Goal: Task Accomplishment & Management: Complete application form

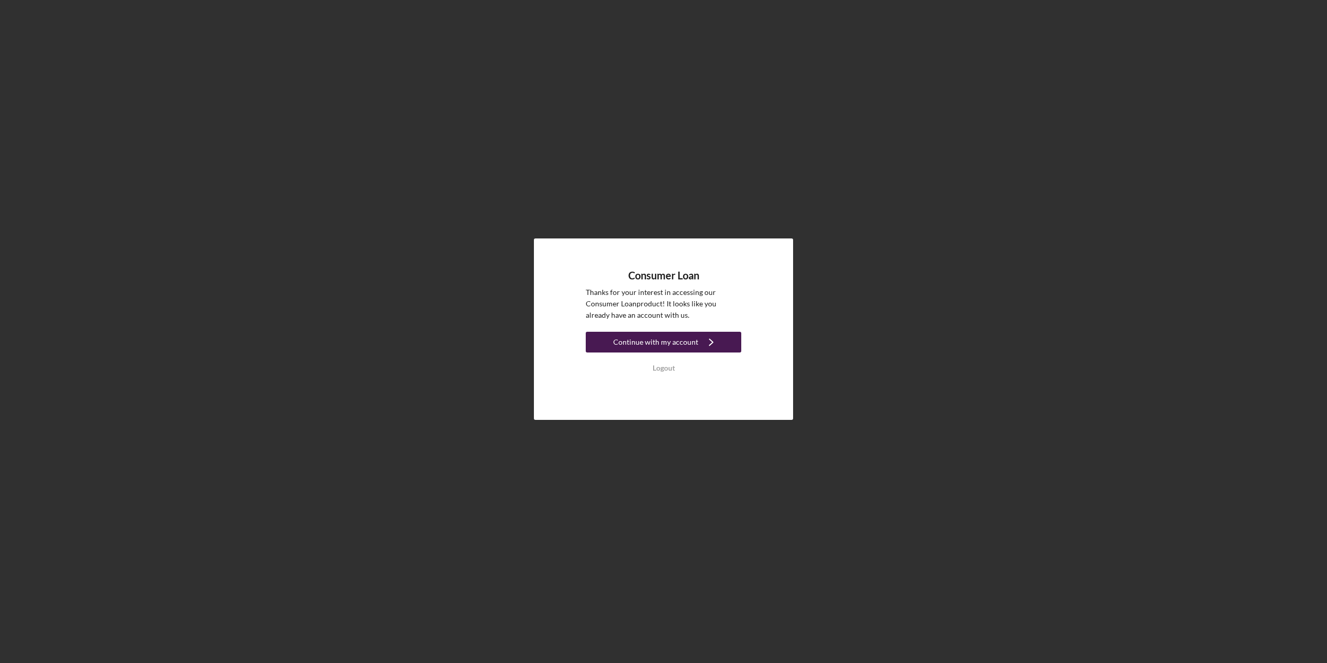
click at [664, 345] on div "Continue with my account" at bounding box center [655, 342] width 85 height 21
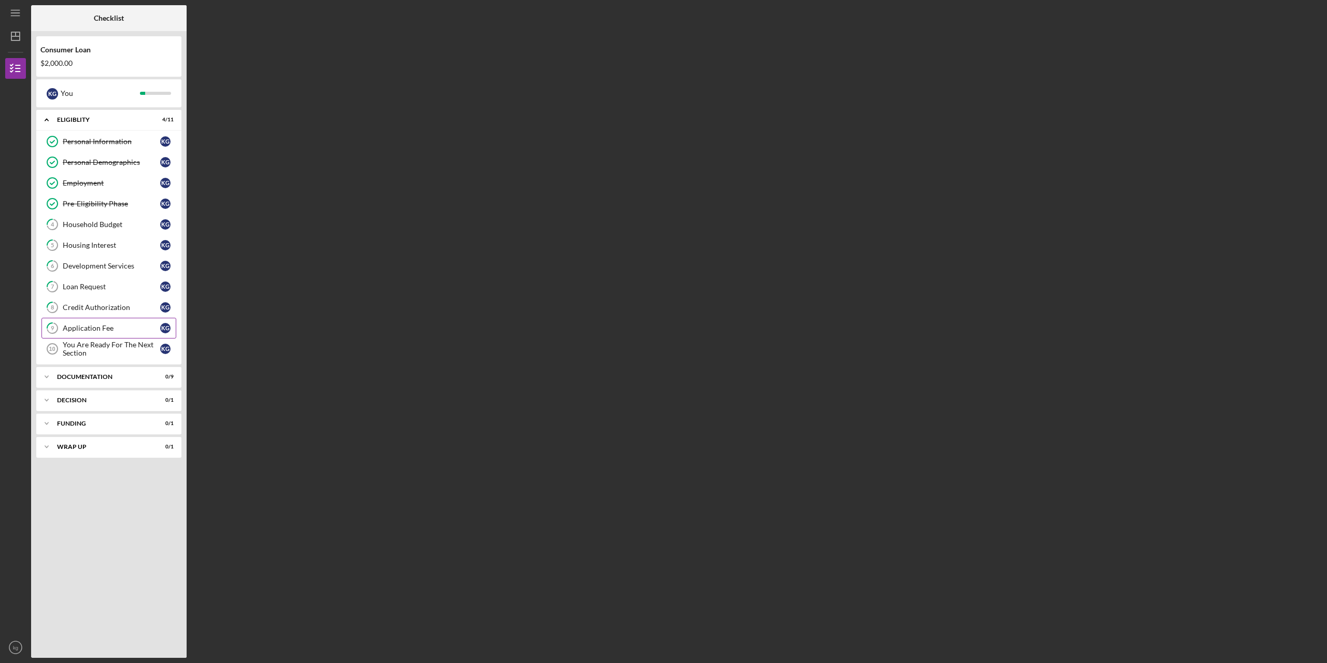
click at [86, 332] on div "Application Fee" at bounding box center [111, 328] width 97 height 8
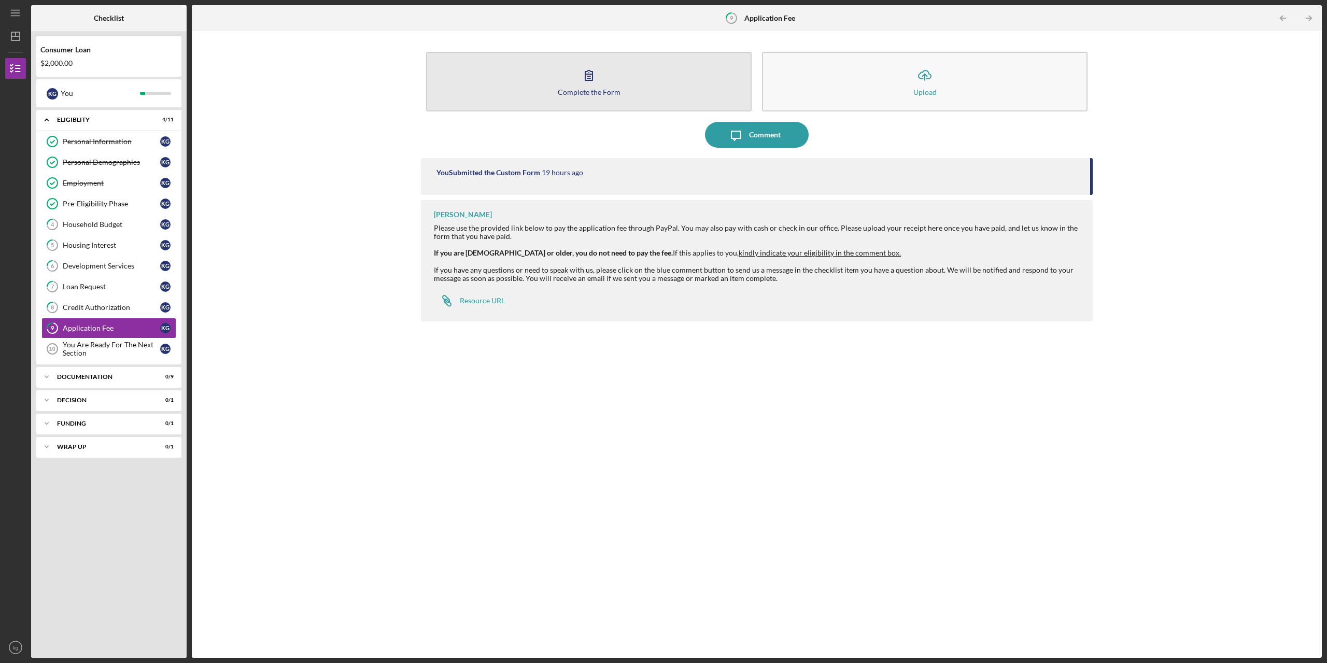
click at [588, 88] on div "Complete the Form" at bounding box center [589, 92] width 63 height 8
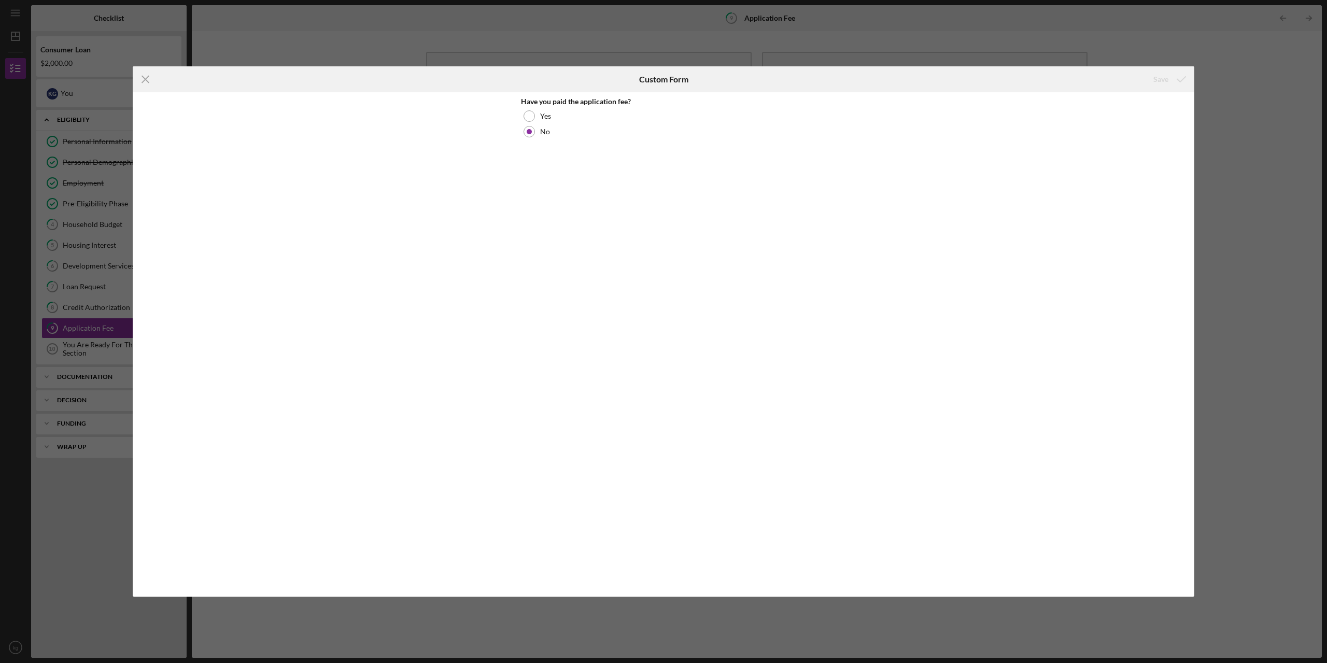
click at [484, 155] on div "Have you paid the application fee? Yes No" at bounding box center [663, 344] width 1061 height 504
click at [314, 37] on div "Icon/Menu Close Custom Form Save Have you paid the application fee? Yes No Canc…" at bounding box center [663, 331] width 1327 height 663
click at [145, 79] on line at bounding box center [145, 79] width 7 height 7
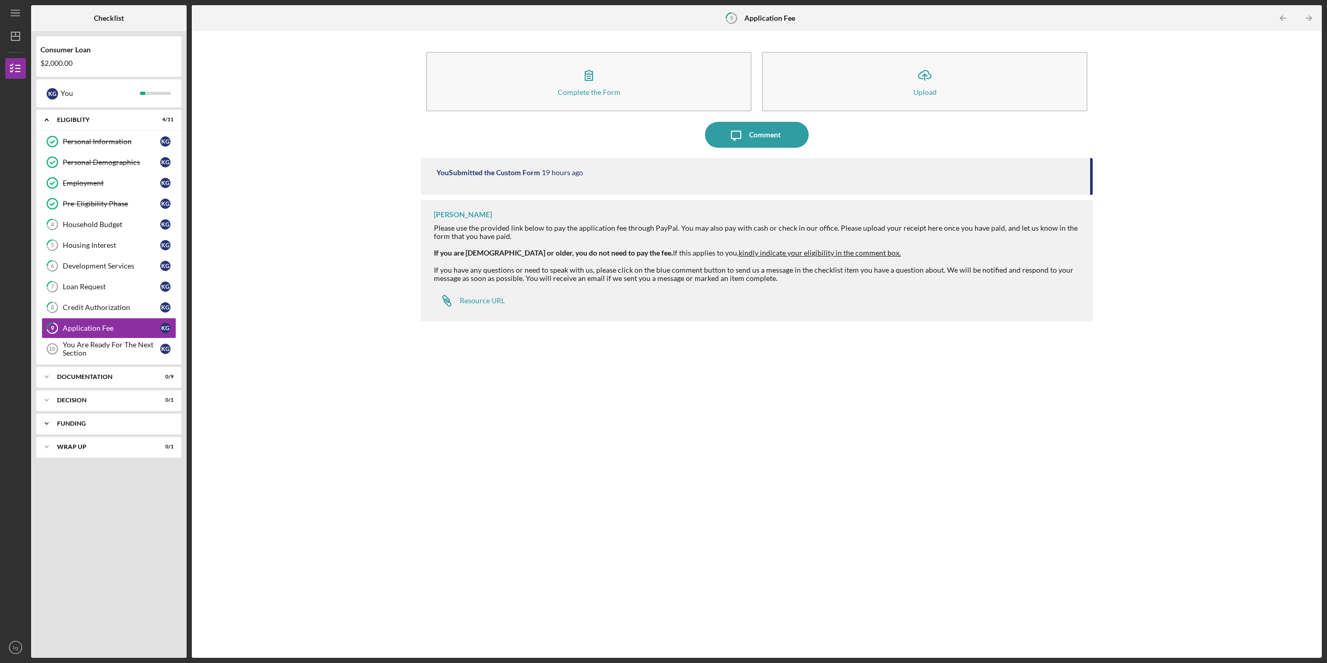
click at [44, 422] on icon "Icon/Expander" at bounding box center [46, 423] width 21 height 21
click at [74, 447] on div "Transfer Funds" at bounding box center [111, 445] width 97 height 8
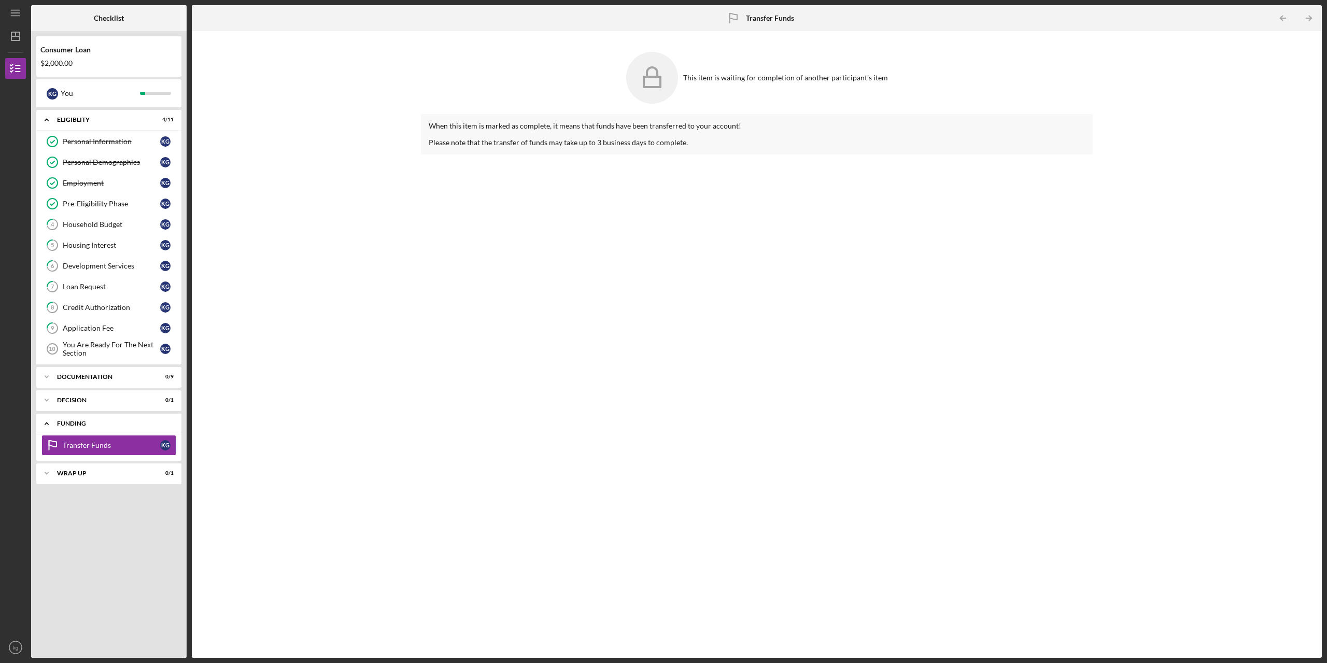
click at [41, 423] on icon "Icon/Expander" at bounding box center [46, 423] width 21 height 21
click at [47, 376] on icon "Icon/Expander" at bounding box center [46, 376] width 21 height 21
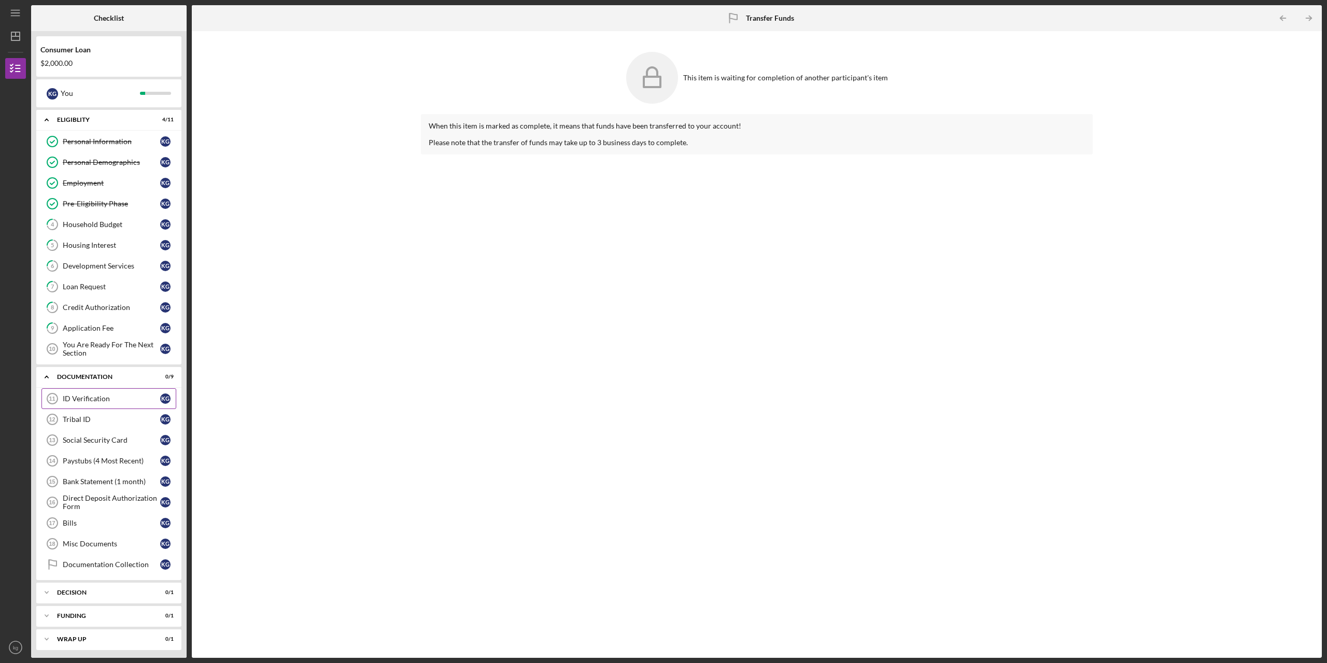
click at [69, 399] on div "ID Verification" at bounding box center [111, 398] width 97 height 8
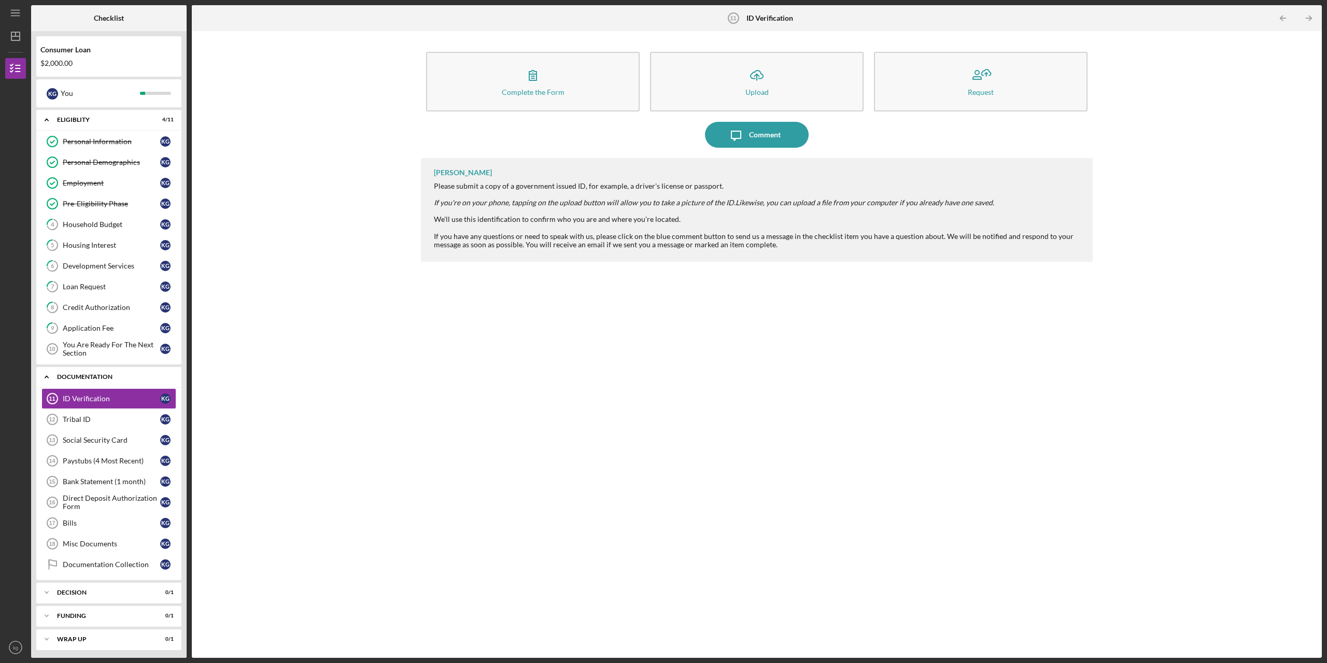
click at [45, 376] on icon "Icon/Expander" at bounding box center [46, 376] width 21 height 21
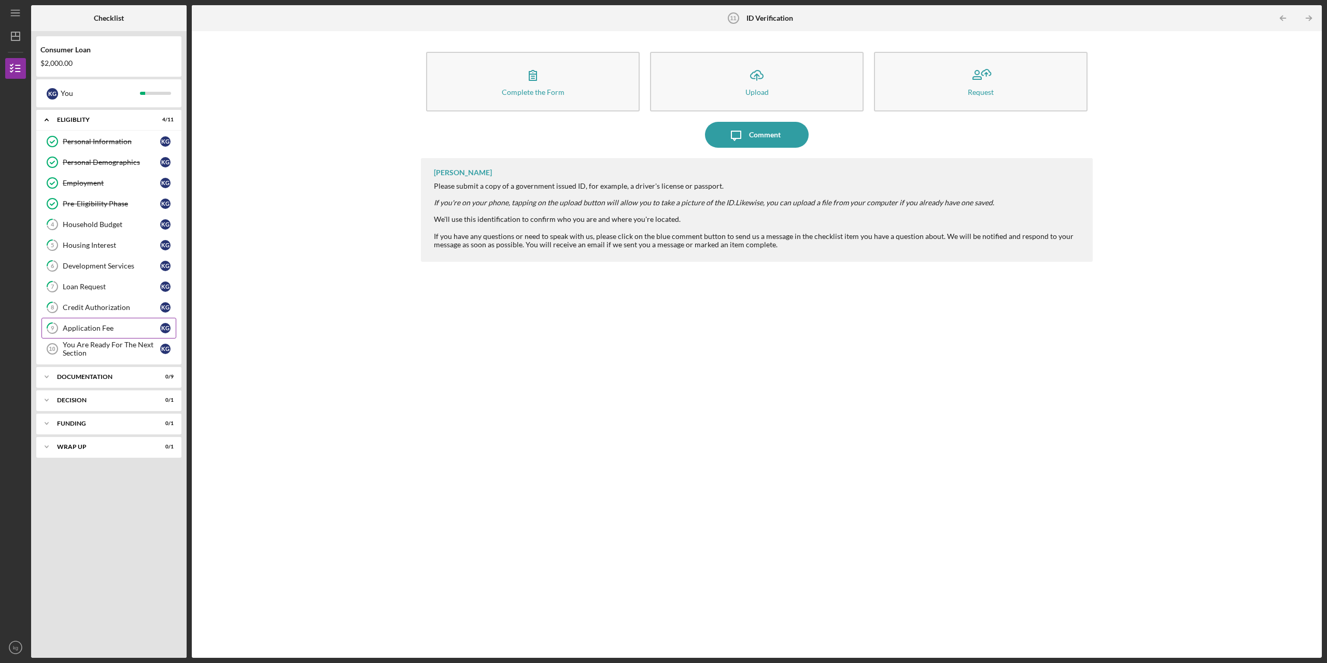
click at [78, 328] on div "Application Fee" at bounding box center [111, 328] width 97 height 8
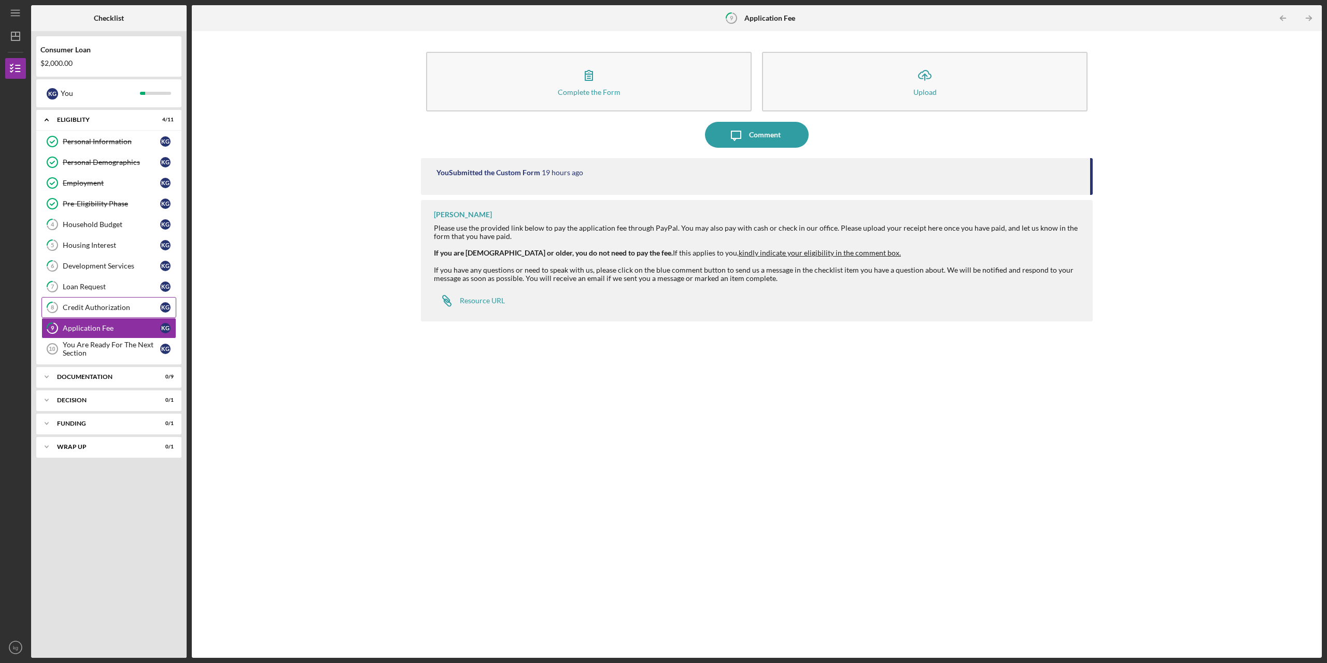
click at [80, 309] on div "Credit Authorization" at bounding box center [111, 307] width 97 height 8
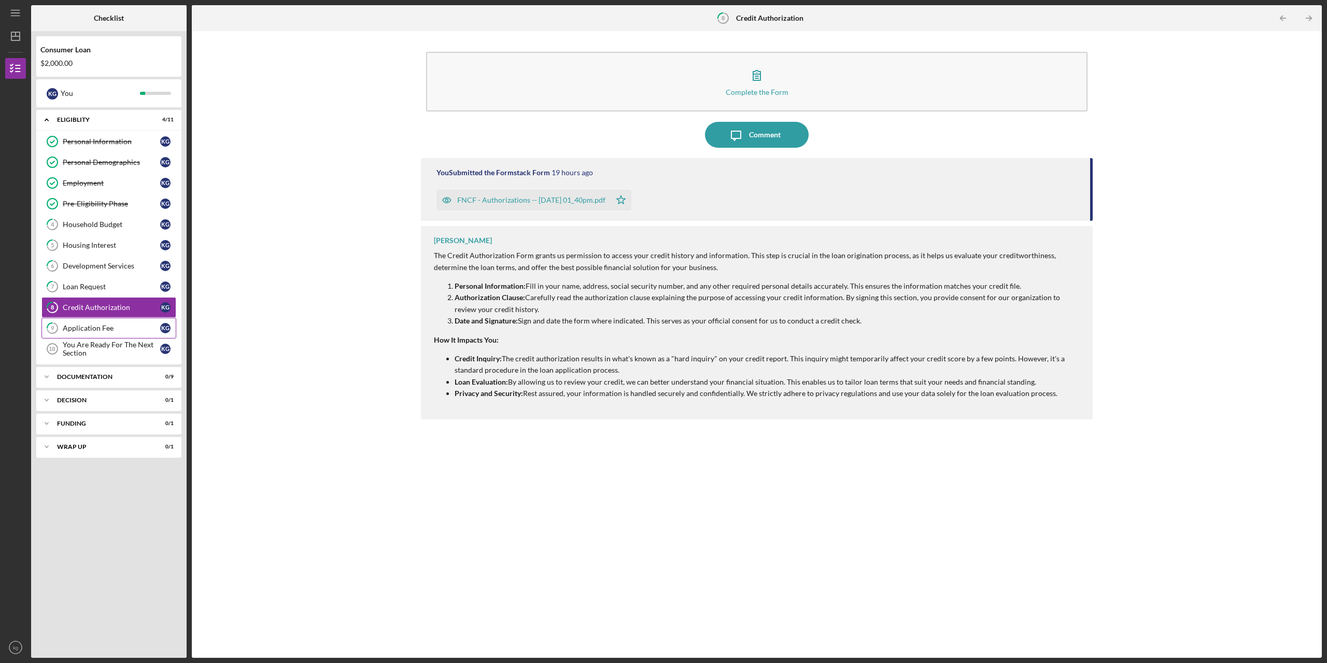
click at [98, 326] on div "Application Fee" at bounding box center [111, 328] width 97 height 8
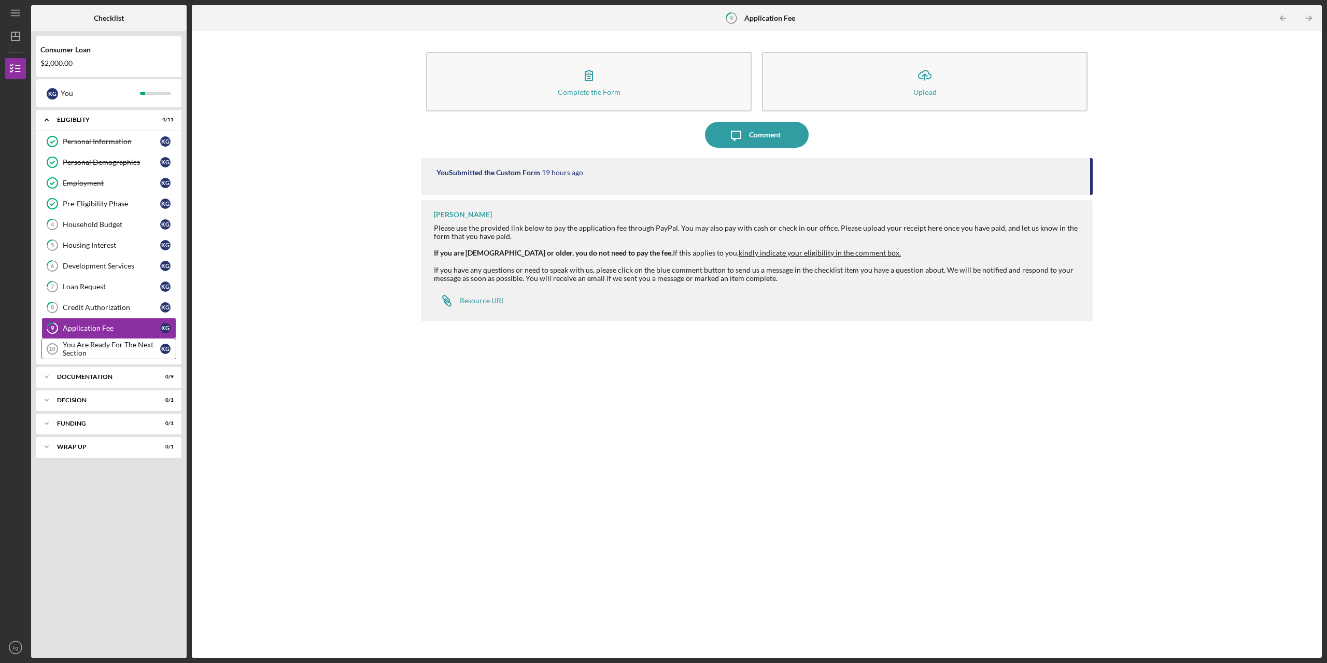
click at [88, 346] on div "You Are Ready For The Next Section" at bounding box center [111, 348] width 97 height 17
